Goal: Check status: Check status

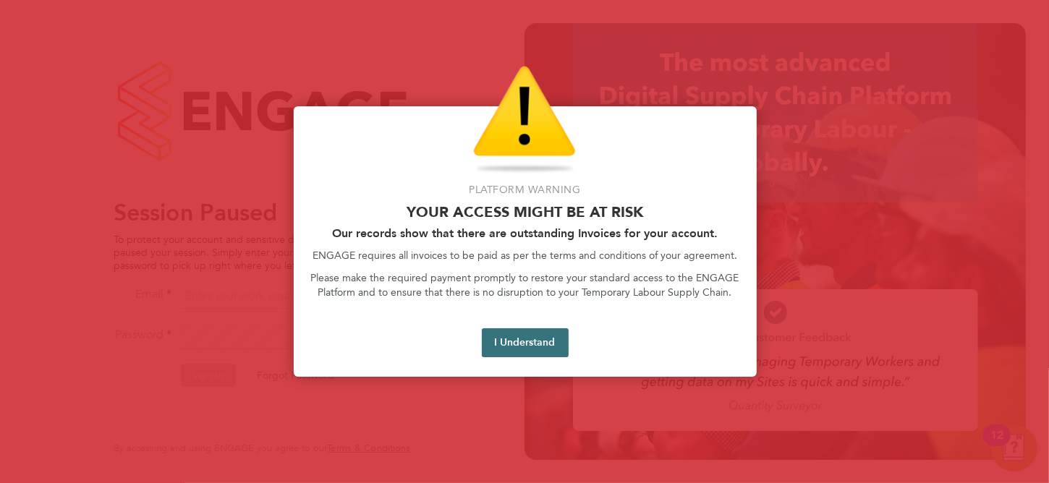
click at [527, 346] on button "I Understand" at bounding box center [525, 342] width 87 height 29
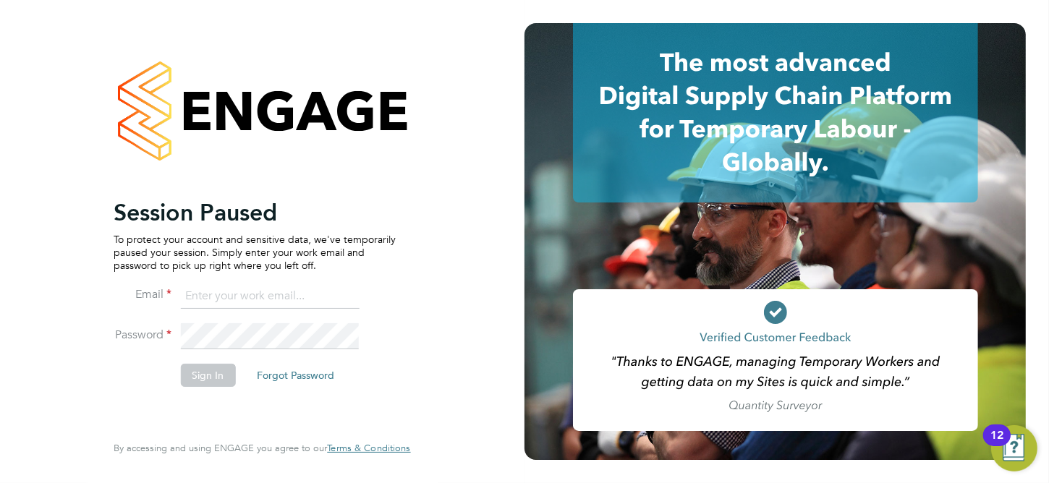
click at [242, 299] on input at bounding box center [269, 297] width 179 height 26
type input "a"
type input "Katie.Macpherson@hays.com"
click at [217, 376] on button "Sign In" at bounding box center [207, 375] width 55 height 23
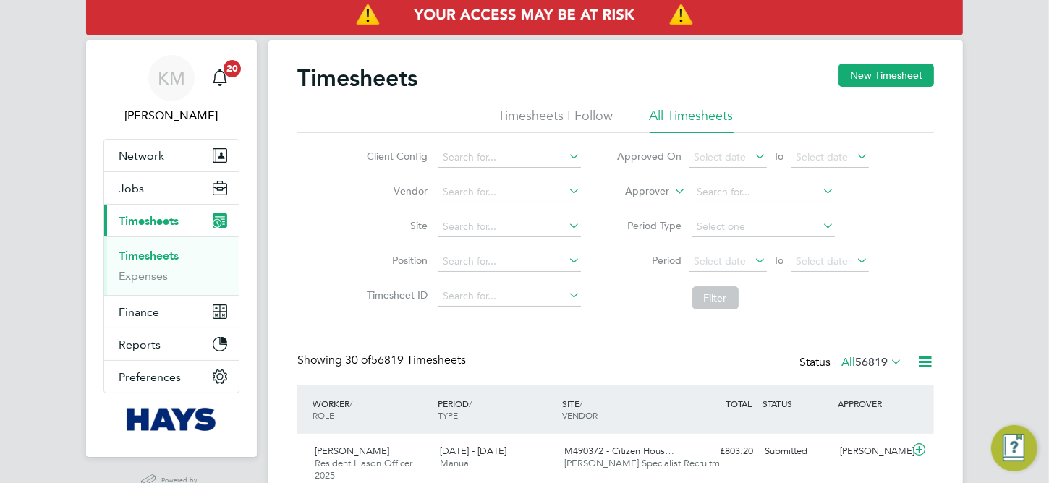
click at [138, 254] on link "Timesheets" at bounding box center [149, 256] width 60 height 14
click at [553, 232] on input at bounding box center [509, 227] width 143 height 20
click at [519, 247] on li "67CD02 - Royal Parade" at bounding box center [565, 247] width 255 height 20
type input "67CD02 -Royal Parade"
click at [739, 255] on span "Select date" at bounding box center [721, 261] width 52 height 13
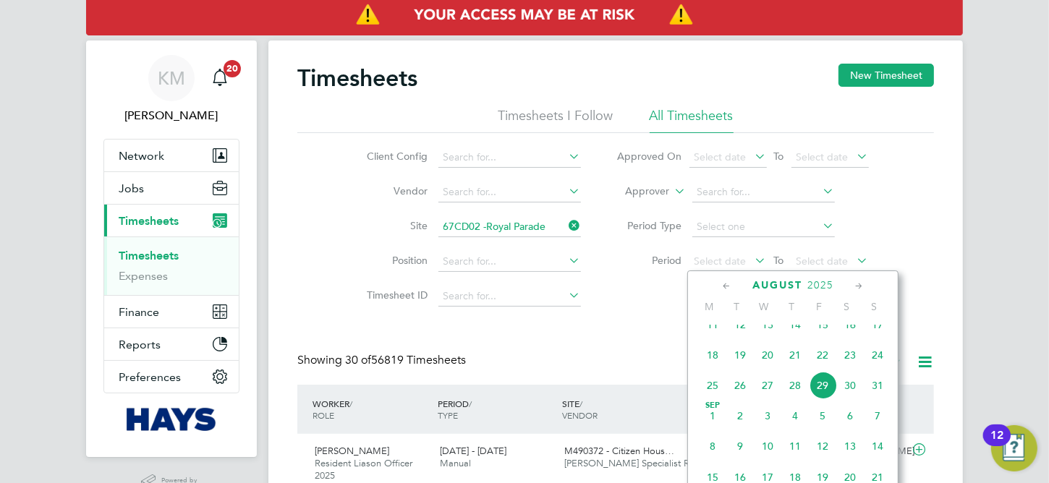
click at [710, 398] on span "25" at bounding box center [712, 385] width 27 height 27
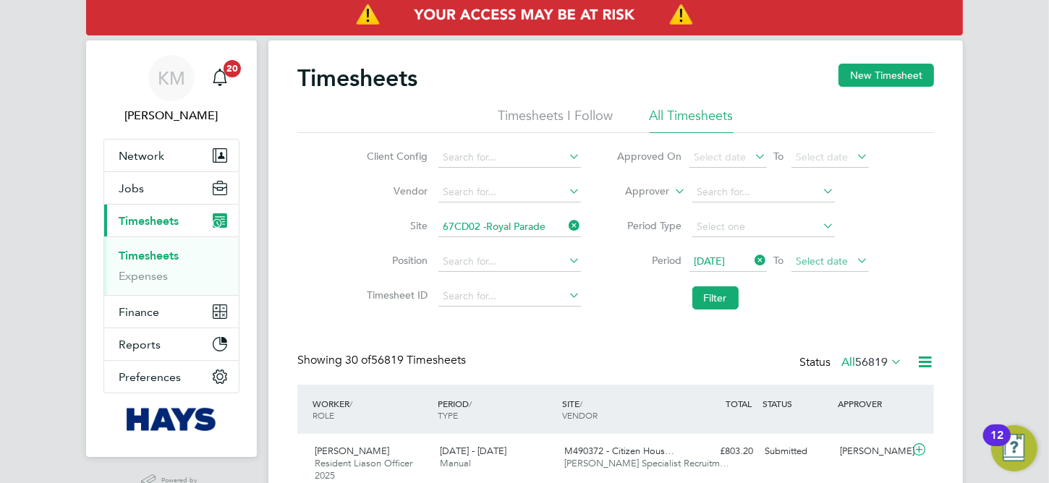
click at [822, 266] on span "Select date" at bounding box center [829, 262] width 77 height 20
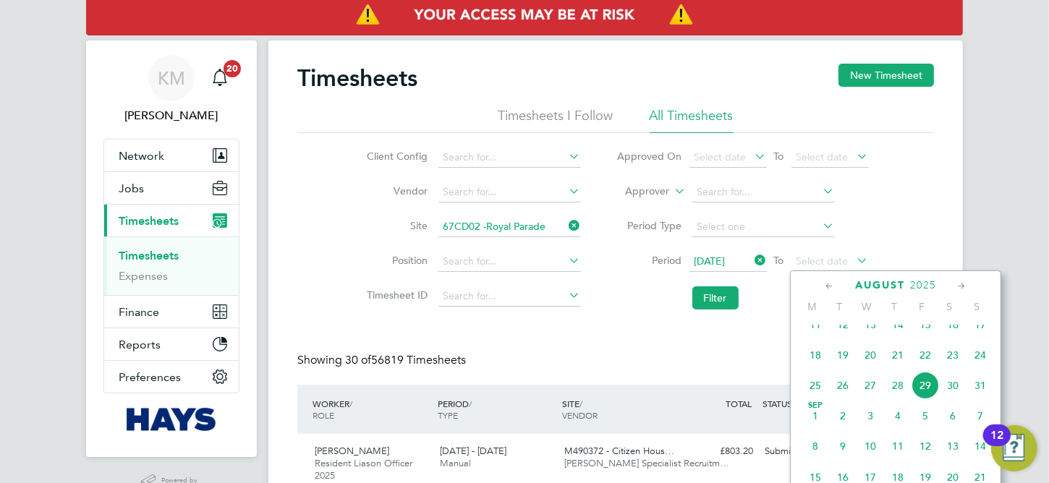
click at [926, 399] on span "29" at bounding box center [925, 385] width 27 height 27
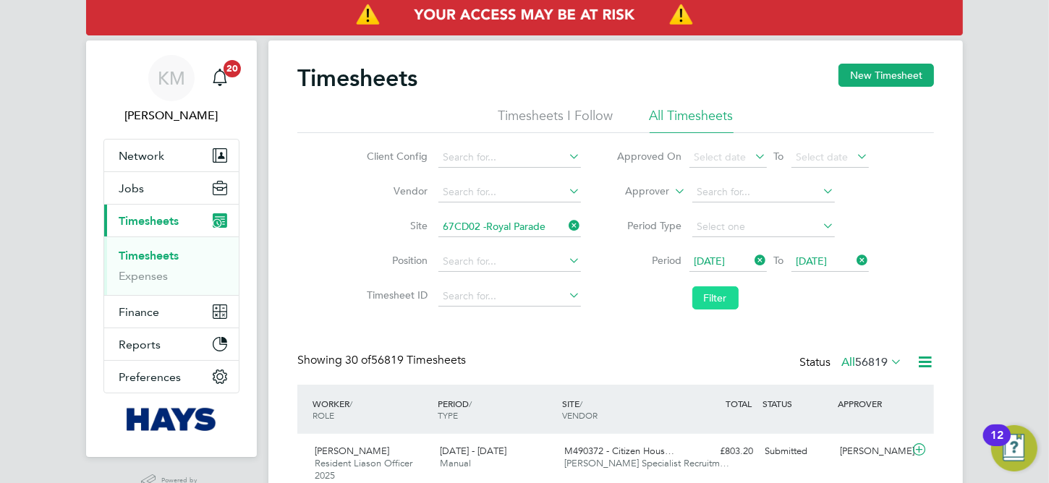
click at [712, 300] on button "Filter" at bounding box center [715, 297] width 46 height 23
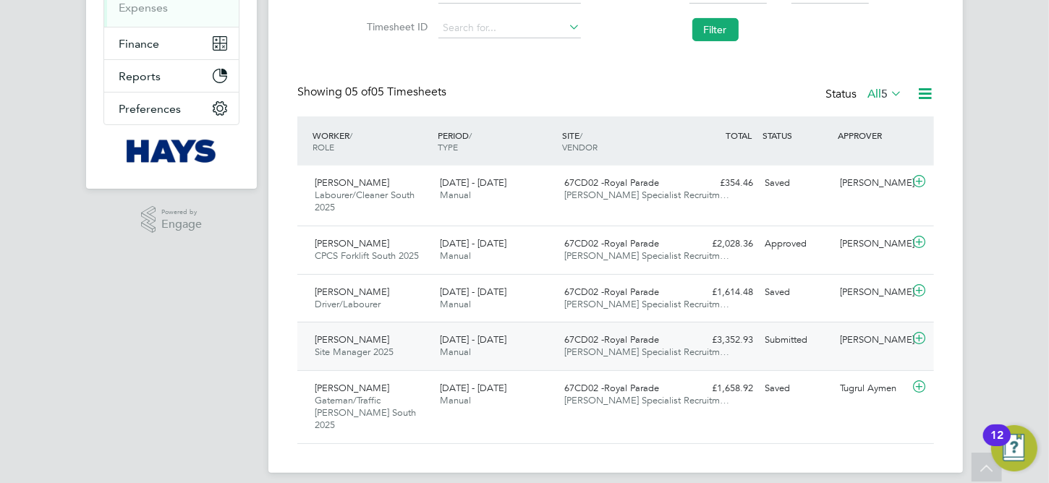
click at [532, 361] on div "23 - 29 Aug 2025 Manual" at bounding box center [496, 346] width 125 height 36
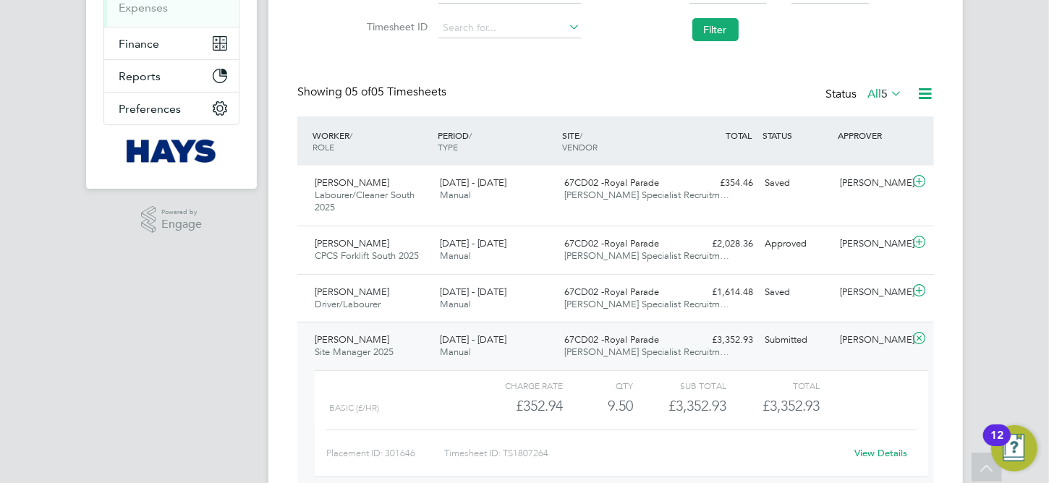
click at [642, 409] on div "£3,352.93" at bounding box center [679, 406] width 93 height 24
click at [875, 453] on link "View Details" at bounding box center [881, 453] width 53 height 12
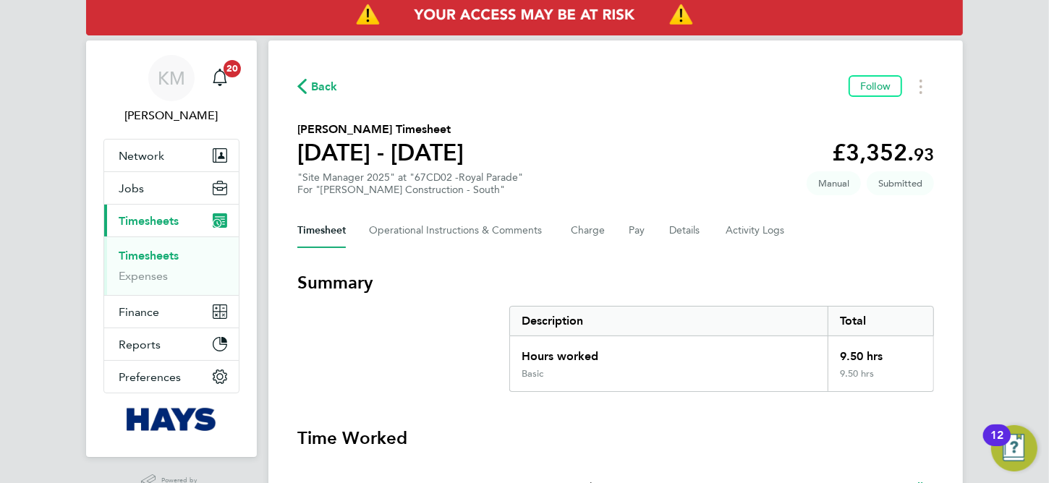
click at [327, 87] on span "Back" at bounding box center [324, 86] width 27 height 17
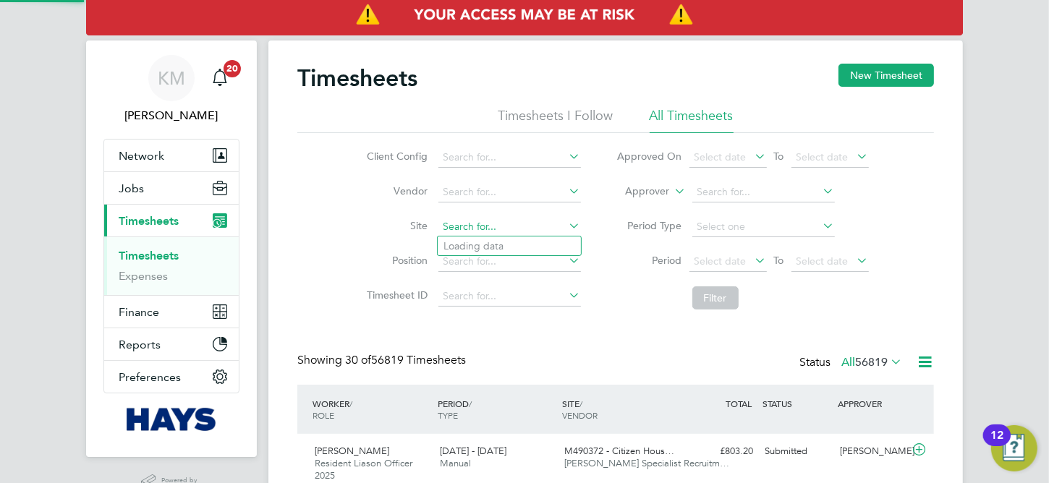
click at [544, 227] on input at bounding box center [509, 227] width 143 height 20
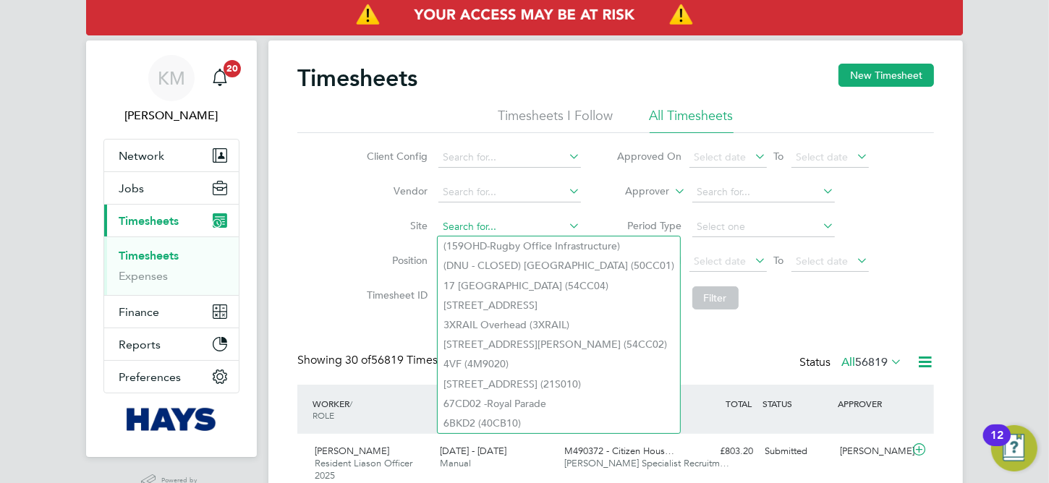
type input "a"
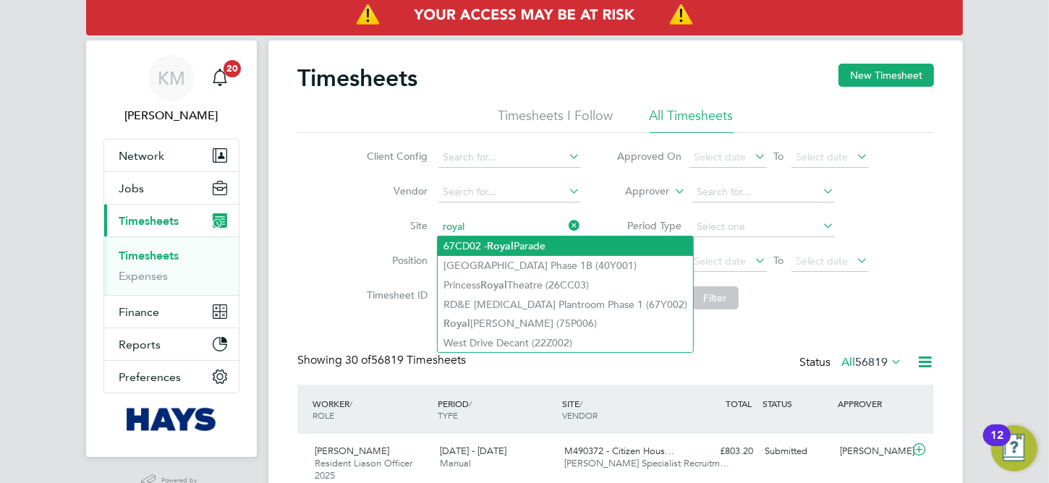
click at [541, 239] on li "67CD02 - Royal Parade" at bounding box center [565, 247] width 255 height 20
type input "67CD02 -Royal Parade"
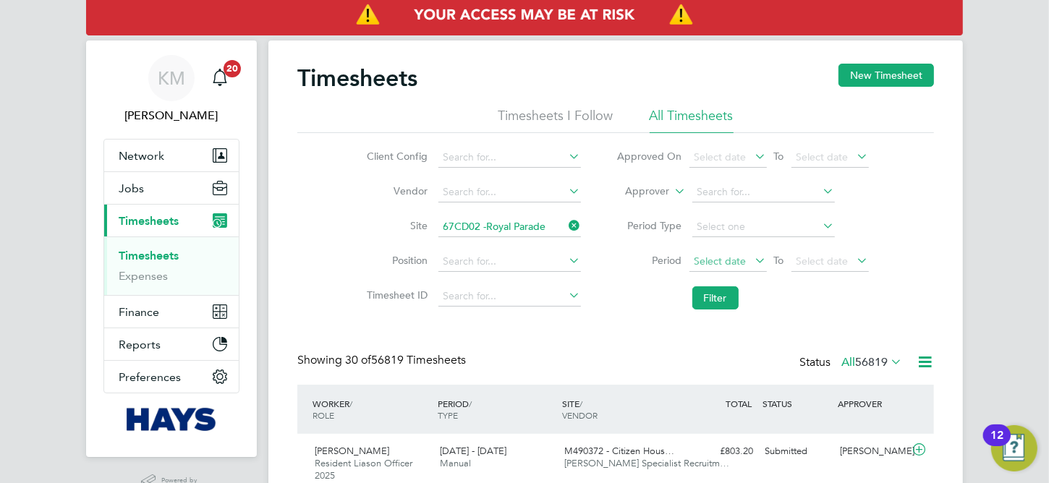
click at [726, 255] on span "Select date" at bounding box center [721, 261] width 52 height 13
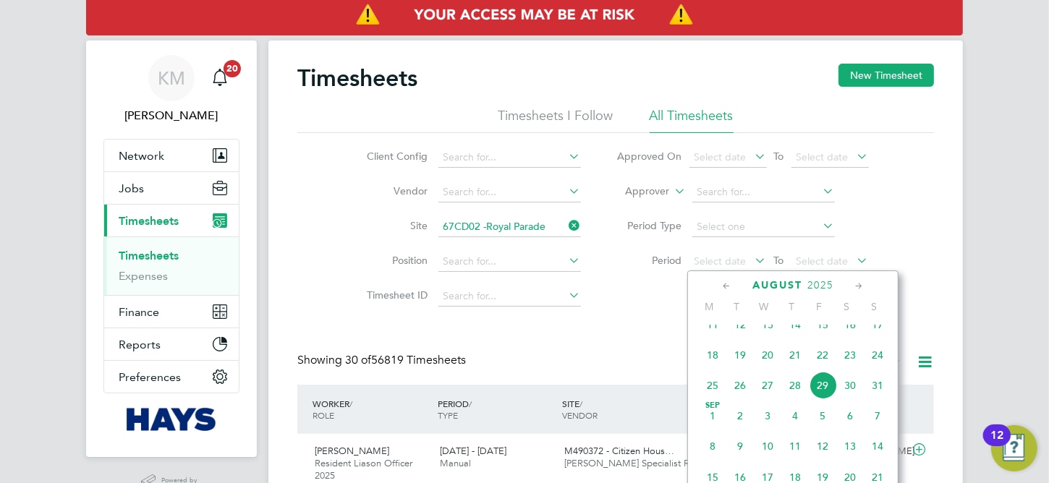
click at [718, 364] on span "18" at bounding box center [712, 354] width 27 height 27
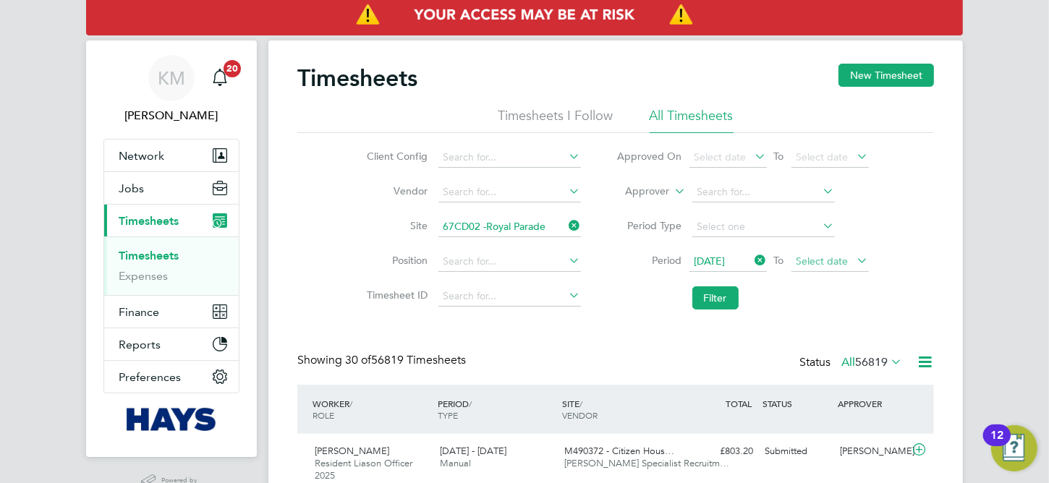
click at [844, 261] on span "Select date" at bounding box center [823, 261] width 52 height 13
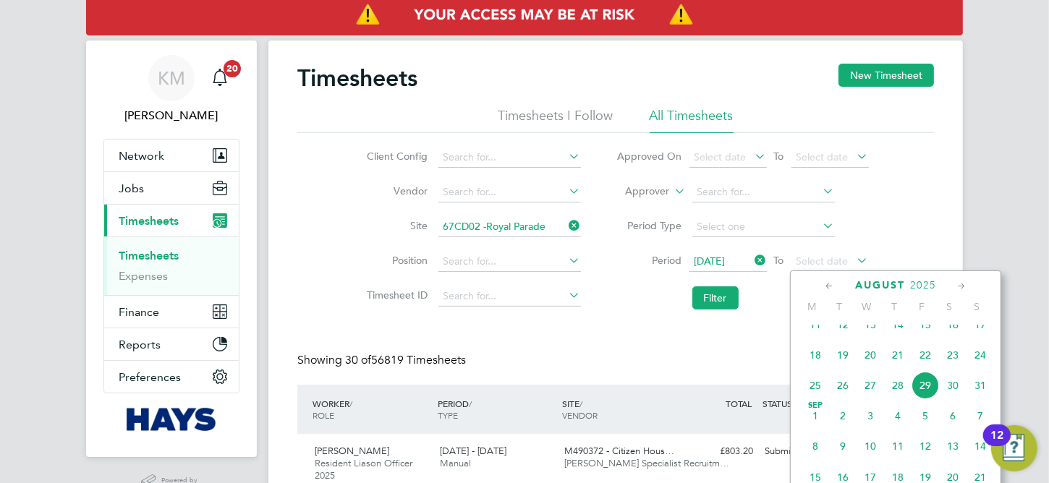
click at [926, 369] on span "22" at bounding box center [925, 354] width 27 height 27
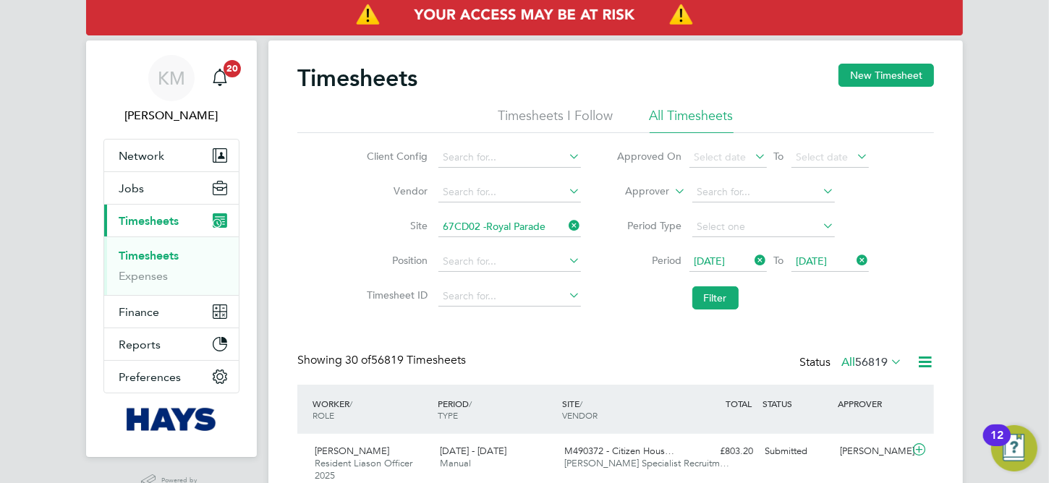
click at [828, 260] on span "[DATE]" at bounding box center [812, 261] width 31 height 13
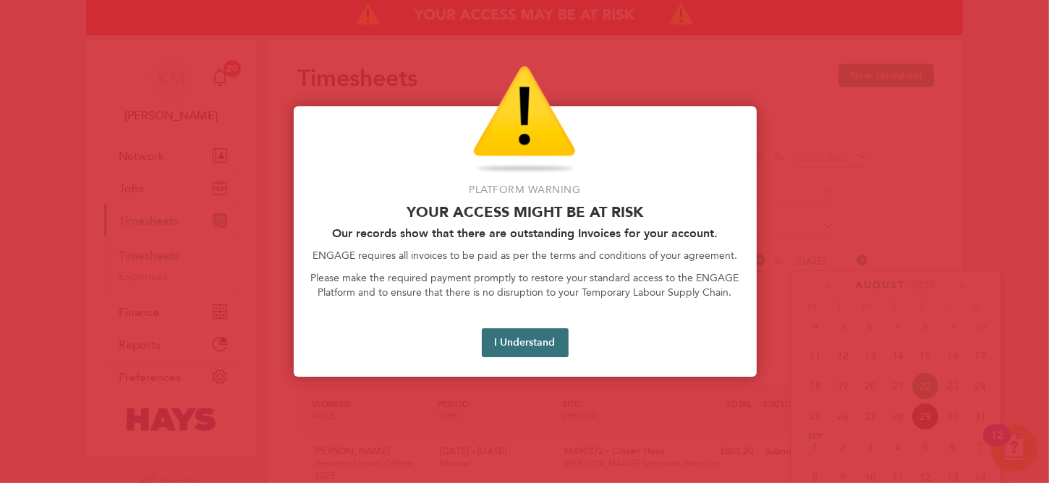
click at [505, 338] on button "I Understand" at bounding box center [525, 342] width 87 height 29
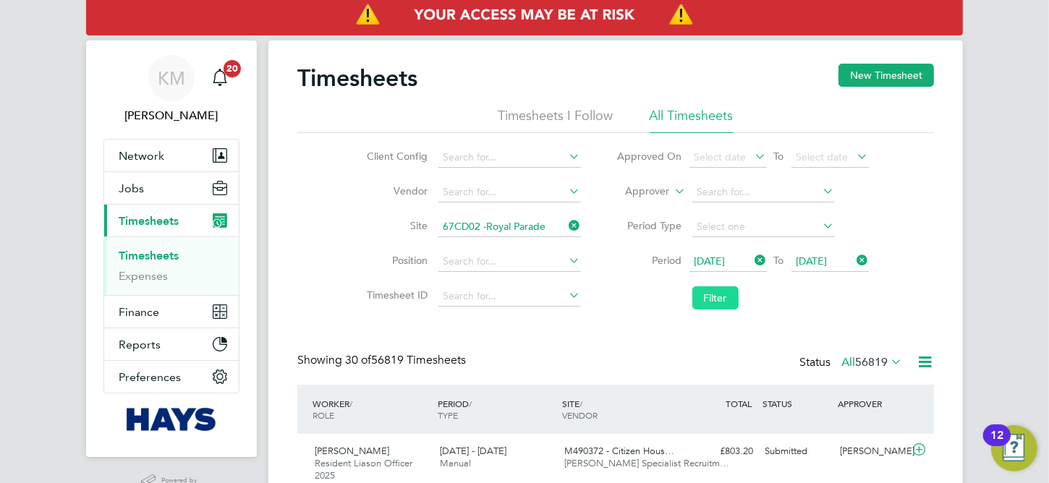
click at [708, 294] on button "Filter" at bounding box center [715, 297] width 46 height 23
click at [817, 266] on span "[DATE]" at bounding box center [812, 261] width 31 height 13
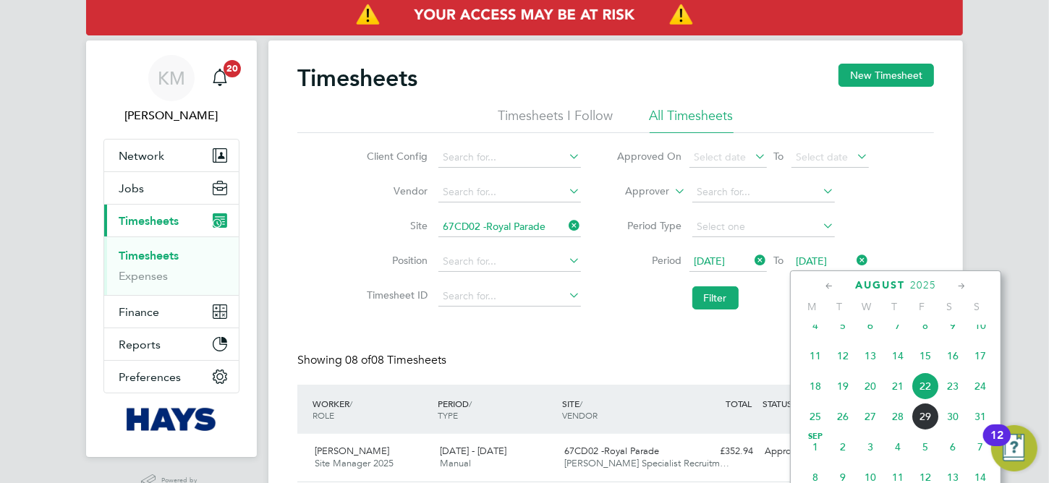
click at [925, 430] on span "29" at bounding box center [925, 416] width 27 height 27
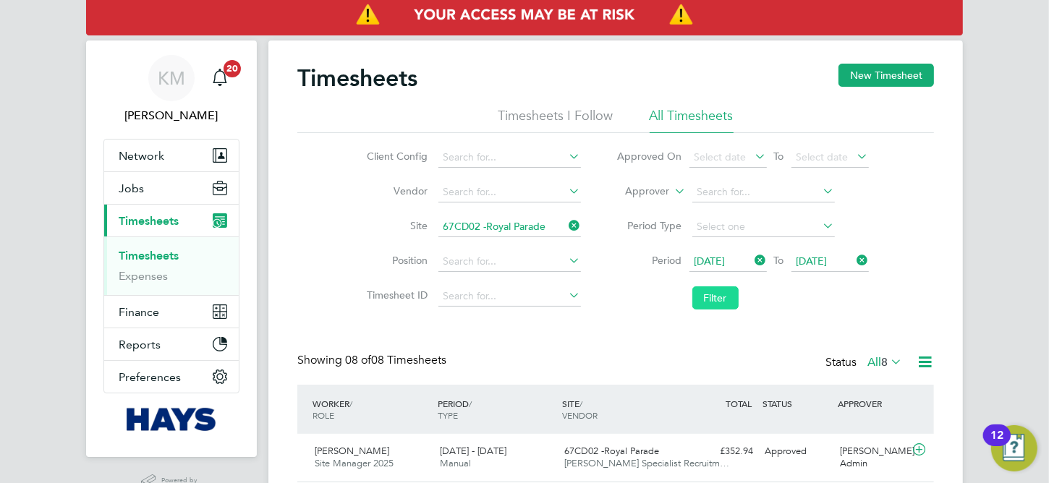
click at [716, 301] on button "Filter" at bounding box center [715, 297] width 46 height 23
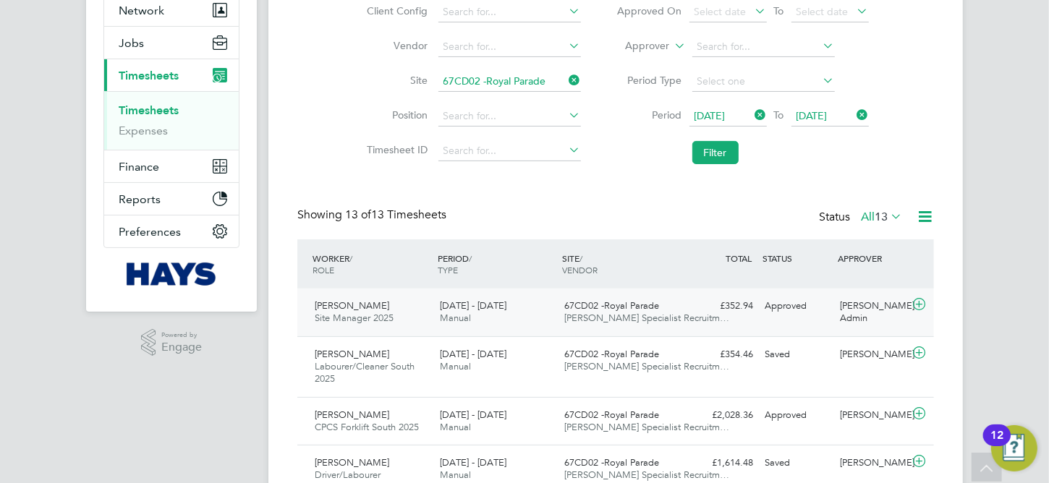
click at [541, 314] on div "[DATE] - [DATE] Manual" at bounding box center [496, 312] width 125 height 36
